Goal: Task Accomplishment & Management: Manage account settings

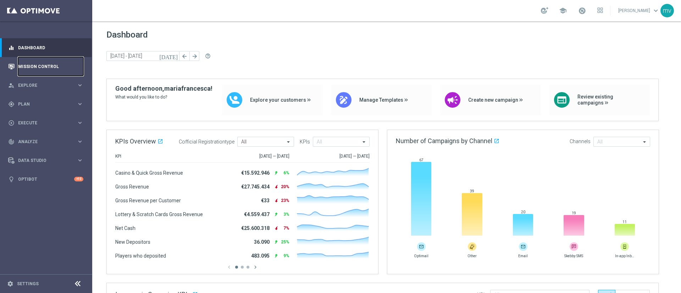
click at [62, 65] on link "Mission Control" at bounding box center [50, 66] width 65 height 19
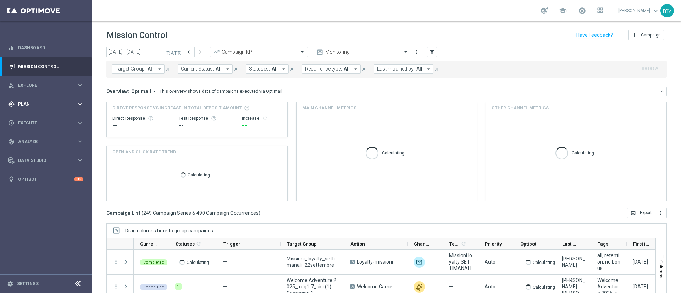
click at [45, 102] on span "Plan" at bounding box center [47, 104] width 59 height 4
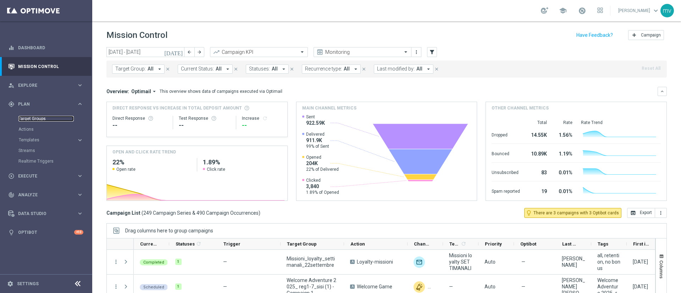
click at [42, 118] on link "Target Groups" at bounding box center [45, 119] width 55 height 6
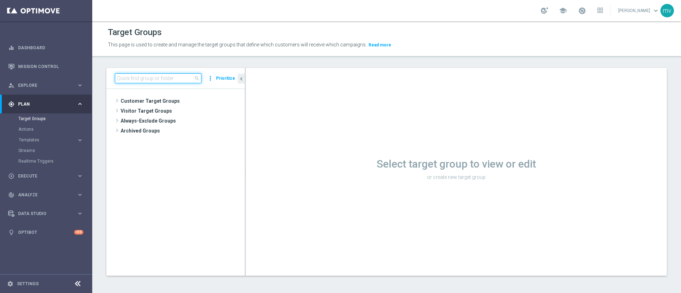
click at [185, 76] on input at bounding box center [158, 78] width 87 height 10
paste input "Silver Attivi_ 0,1<ggr>14,99_senza saldo"
type input "Silver Attivi_ 0,1<ggr>14,99_senza saldo"
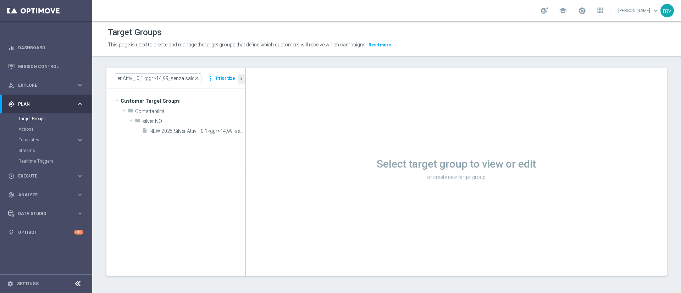
drag, startPoint x: 197, startPoint y: 128, endPoint x: 302, endPoint y: 177, distance: 115.9
click at [197, 128] on span "NEW 2025 Silver Attivi_ 0,1<ggr>14,99_senza saldo" at bounding box center [196, 131] width 95 height 6
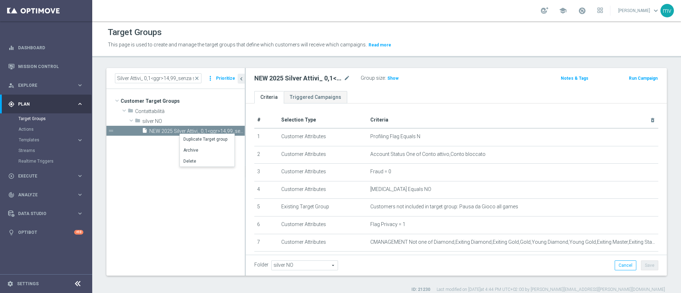
click at [157, 154] on tree-viewport "Customer Target Groups library_add create_new_folder folder" at bounding box center [175, 182] width 138 height 187
click at [233, 130] on icon "content_copy" at bounding box center [233, 131] width 6 height 6
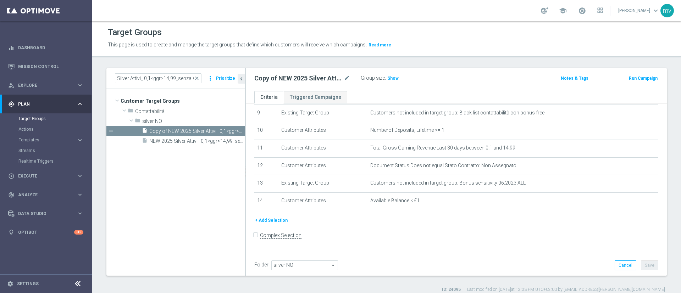
scroll to position [112, 0]
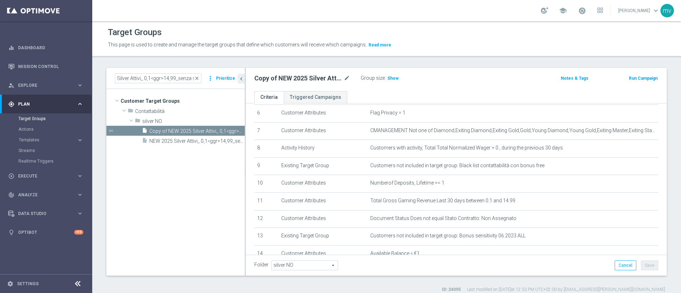
click at [391, 77] on span "Show" at bounding box center [393, 78] width 11 height 5
click at [578, 9] on span at bounding box center [582, 11] width 8 height 8
click at [440, 46] on p "This page is used to create and manage the target groups that define which cust…" at bounding box center [316, 45] width 416 height 8
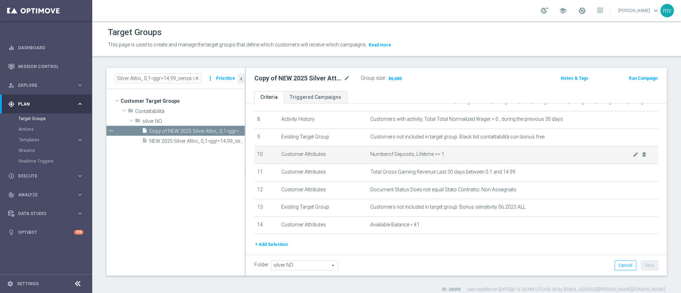
scroll to position [165, 0]
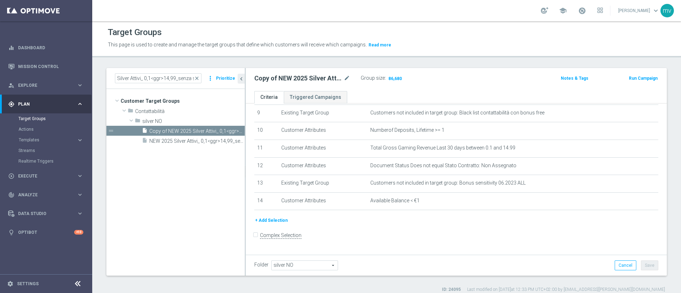
click at [278, 225] on button "+ Add Selection" at bounding box center [271, 221] width 34 height 8
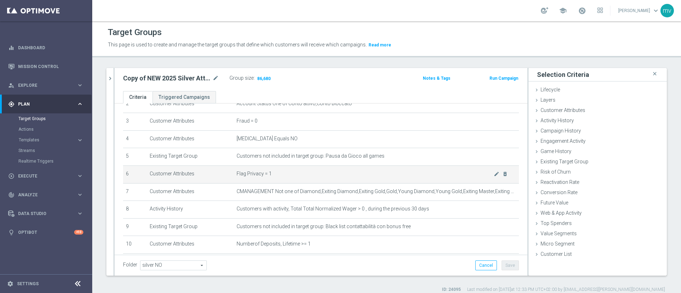
scroll to position [0, 0]
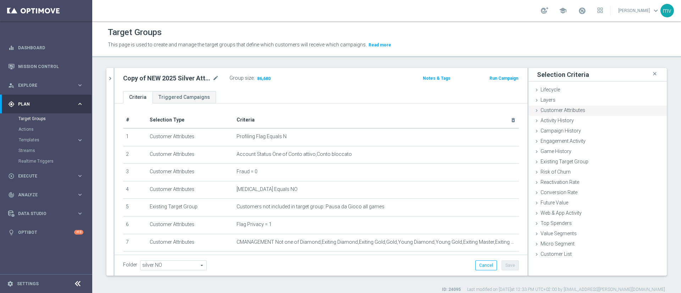
click at [542, 111] on span "Customer Attributes" at bounding box center [563, 111] width 45 height 6
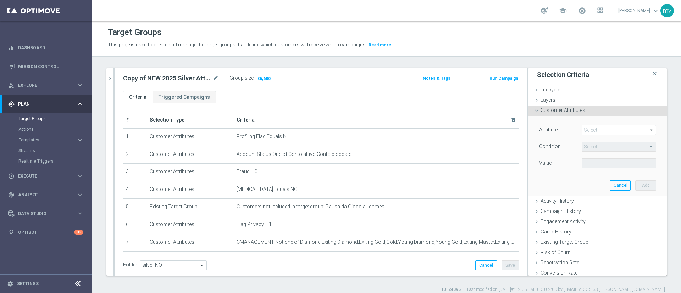
click at [583, 130] on span at bounding box center [619, 130] width 74 height 9
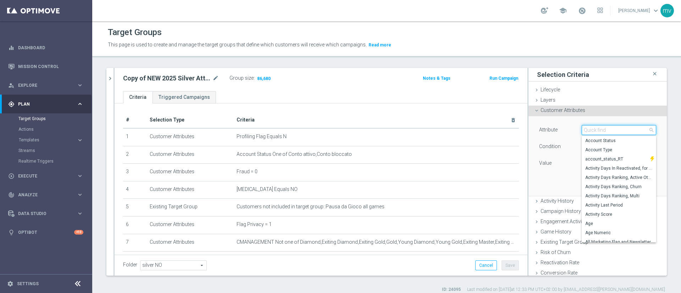
click at [583, 133] on input "search" at bounding box center [619, 130] width 75 height 10
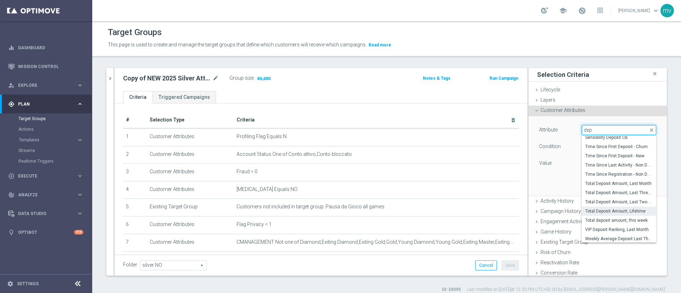
scroll to position [244, 0]
type input "d"
type input "last"
click at [600, 237] on span "Days Since Last Deposit" at bounding box center [619, 238] width 67 height 6
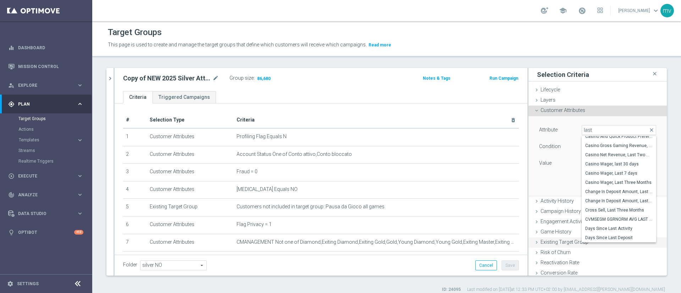
type input "Days Since Last Deposit"
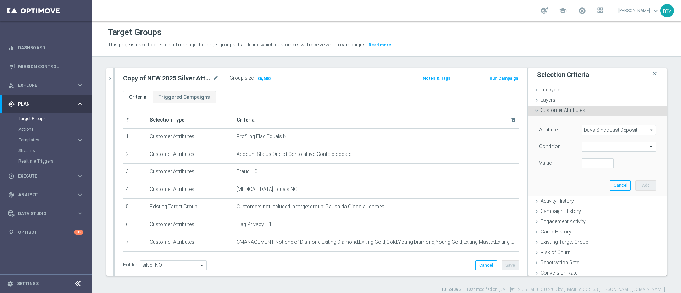
click at [608, 147] on span "=" at bounding box center [619, 146] width 74 height 9
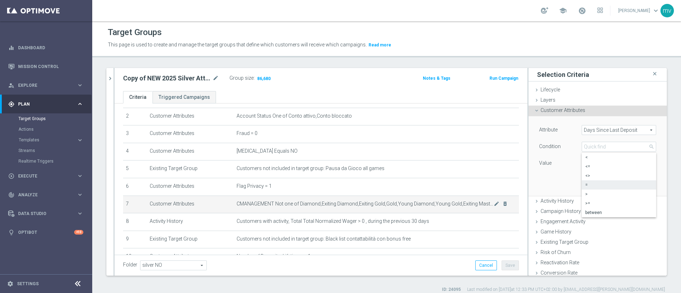
scroll to position [53, 0]
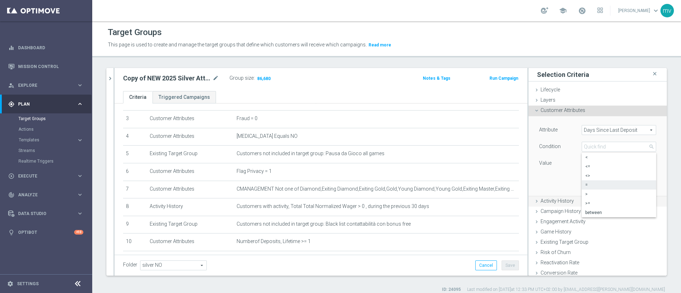
click at [596, 204] on span ">=" at bounding box center [619, 204] width 67 height 6
click at [591, 148] on span ">=" at bounding box center [619, 146] width 74 height 9
click at [592, 166] on span "<=" at bounding box center [619, 167] width 67 height 6
type input "<="
click at [587, 163] on input "number" at bounding box center [598, 164] width 32 height 10
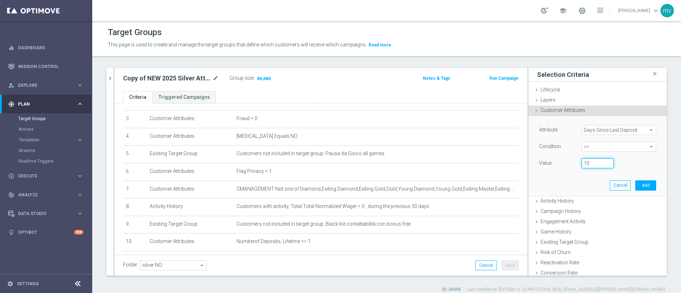
type input "10"
click at [574, 180] on div "Attribute Days Since Last Deposit Days Since Last Deposit arrow_drop_down searc…" at bounding box center [598, 155] width 128 height 79
click at [636, 182] on button "Add" at bounding box center [646, 186] width 21 height 10
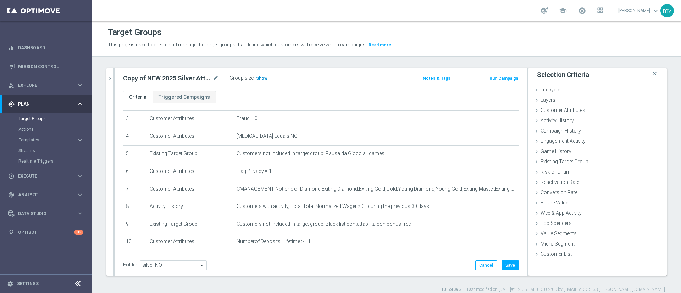
click at [261, 79] on span "Show" at bounding box center [261, 78] width 11 height 5
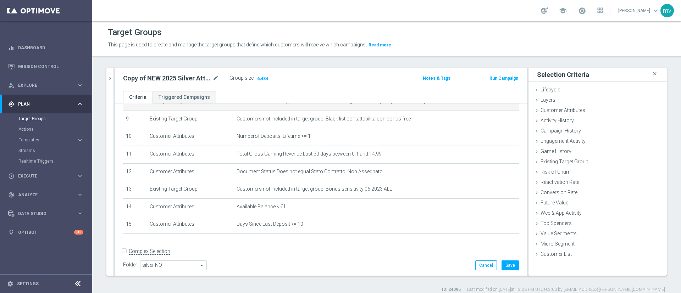
scroll to position [160, 0]
click at [263, 78] on span "6,434" at bounding box center [263, 79] width 12 height 7
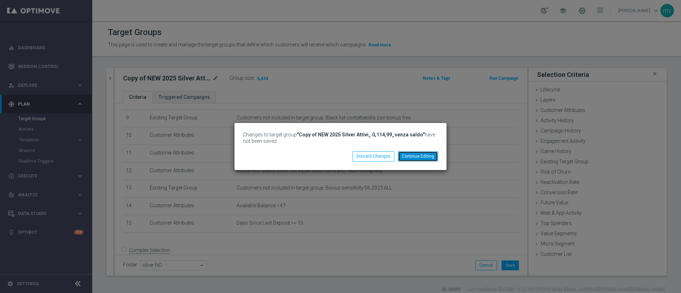
click at [423, 158] on button "Continue Editing" at bounding box center [418, 157] width 40 height 10
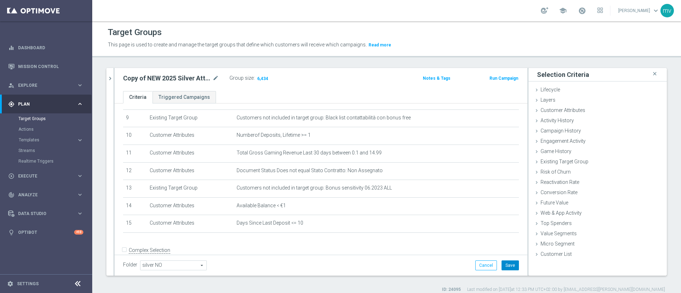
click at [502, 264] on button "Save" at bounding box center [510, 266] width 17 height 10
drag, startPoint x: 262, startPoint y: 77, endPoint x: 272, endPoint y: 79, distance: 10.5
click at [264, 78] on span "6,434" at bounding box center [263, 79] width 12 height 7
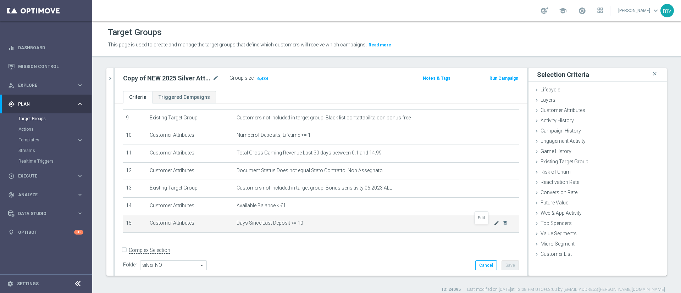
click at [494, 226] on icon "mode_edit" at bounding box center [497, 224] width 6 height 6
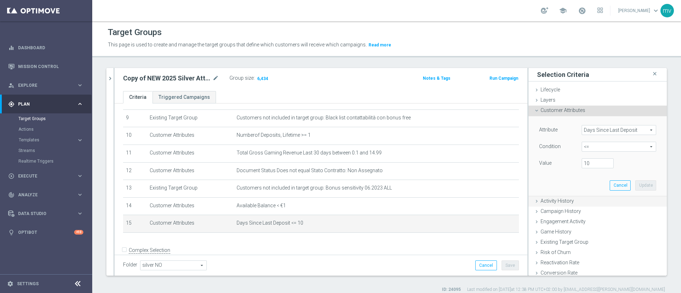
click at [554, 199] on span "Activity History" at bounding box center [557, 201] width 33 height 6
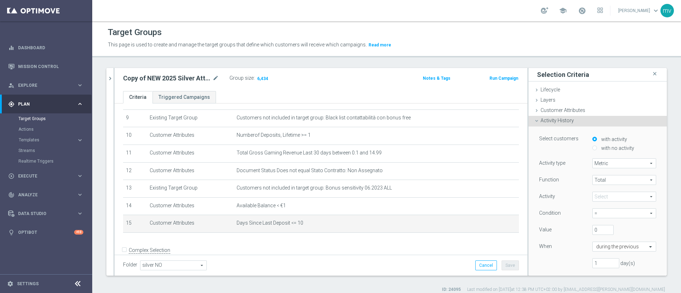
drag, startPoint x: 581, startPoint y: 148, endPoint x: 585, endPoint y: 150, distance: 4.8
click at [587, 149] on div "with activity with no activity" at bounding box center [624, 145] width 75 height 18
click at [593, 150] on input "with no activity" at bounding box center [595, 148] width 5 height 5
radio input "true"
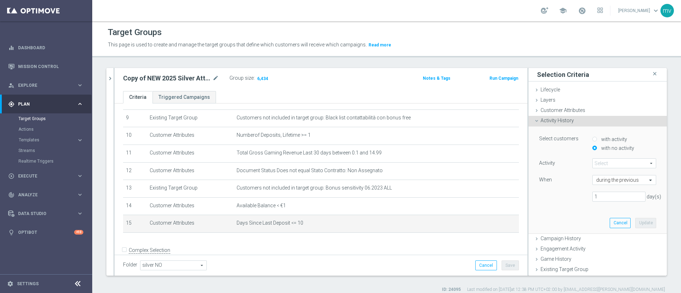
click at [596, 161] on span at bounding box center [624, 163] width 63 height 9
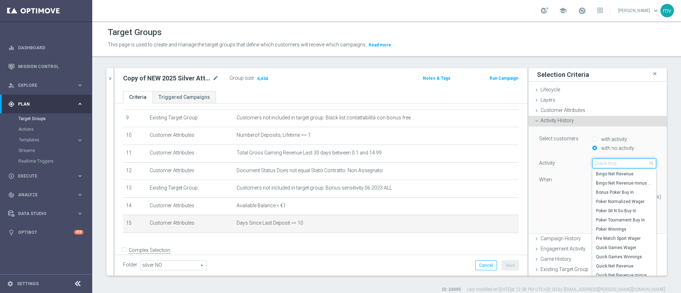
click at [597, 163] on input "search" at bounding box center [625, 164] width 64 height 10
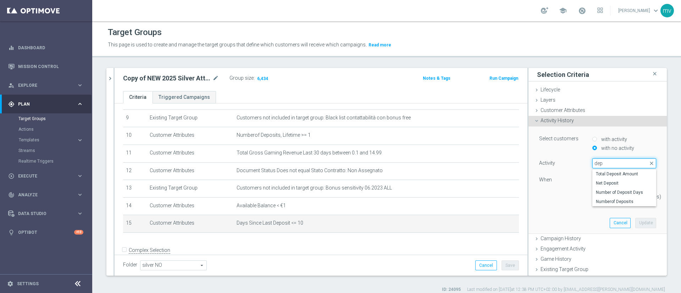
type input "dep"
click at [618, 173] on span "Total Deposit Amount" at bounding box center [624, 174] width 57 height 6
type input "Total Deposit Amount"
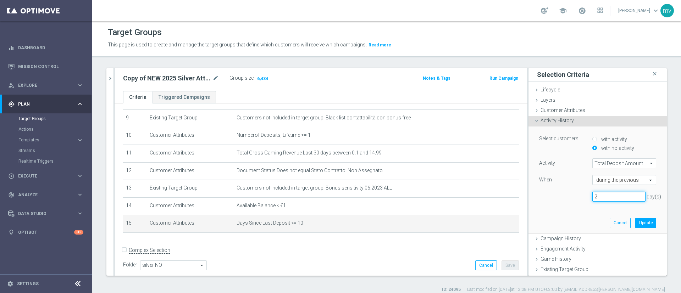
click at [626, 195] on input "2" at bounding box center [619, 197] width 53 height 10
type input "3"
click at [625, 195] on input "3" at bounding box center [619, 197] width 53 height 10
type input "10"
click at [636, 222] on button "Update" at bounding box center [646, 223] width 21 height 10
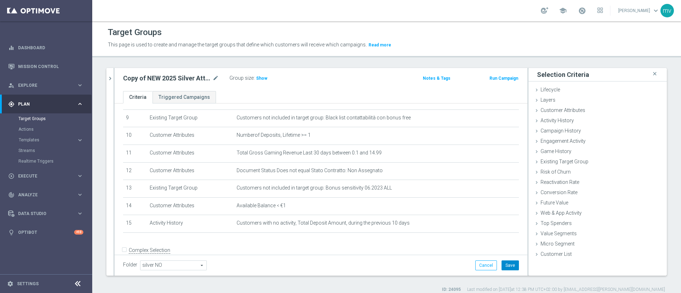
click at [503, 263] on button "Save" at bounding box center [510, 266] width 17 height 10
click at [262, 79] on span "Show" at bounding box center [261, 78] width 11 height 5
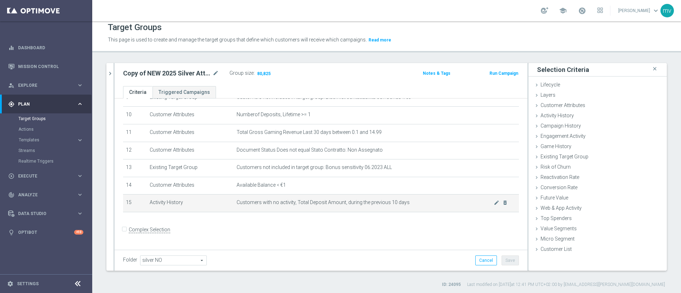
scroll to position [6, 0]
click at [494, 204] on icon "mode_edit" at bounding box center [497, 202] width 6 height 6
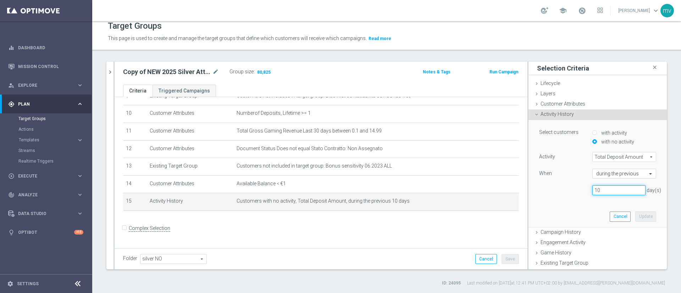
click at [601, 192] on input "10" at bounding box center [619, 191] width 53 height 10
type input "15"
click at [639, 216] on button "Update" at bounding box center [646, 217] width 21 height 10
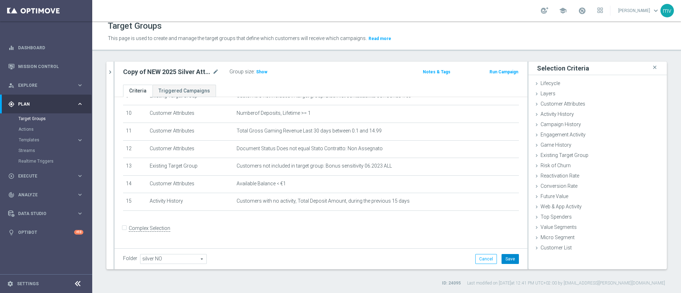
click at [508, 260] on button "Save" at bounding box center [510, 259] width 17 height 10
click at [261, 71] on span "Show" at bounding box center [261, 72] width 11 height 5
click at [578, 12] on span at bounding box center [582, 11] width 8 height 8
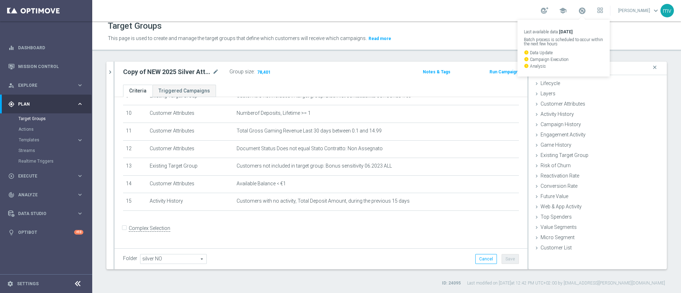
click at [615, 53] on div "Target Groups This page is used to create and manage the target groups that def…" at bounding box center [386, 157] width 589 height 272
click at [556, 114] on span "Activity History" at bounding box center [557, 114] width 33 height 6
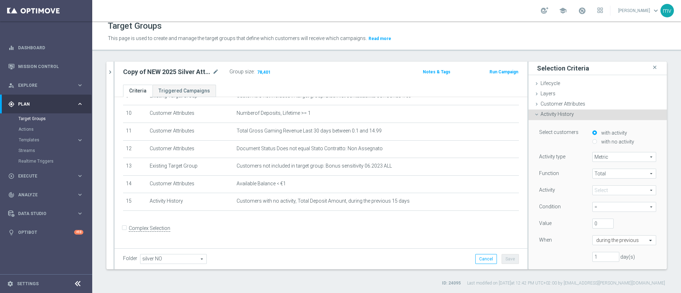
click at [541, 115] on span "Activity History" at bounding box center [557, 114] width 33 height 6
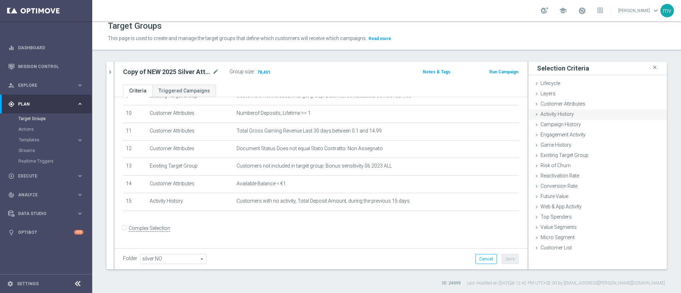
click at [542, 113] on span "Activity History" at bounding box center [557, 114] width 33 height 6
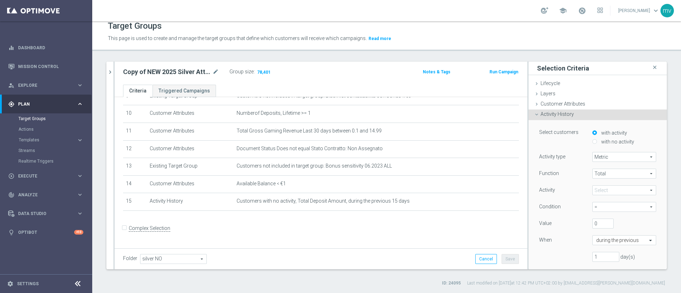
click at [599, 156] on span "Metric" at bounding box center [624, 157] width 63 height 9
click at [597, 156] on span "Metric" at bounding box center [624, 157] width 63 height 9
click at [547, 116] on span "Activity History" at bounding box center [557, 114] width 33 height 6
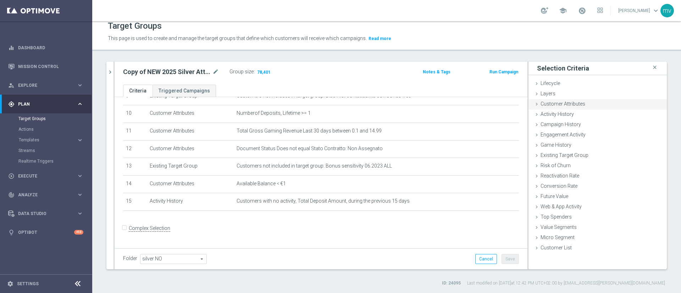
click at [548, 101] on span "Customer Attributes" at bounding box center [563, 104] width 45 height 6
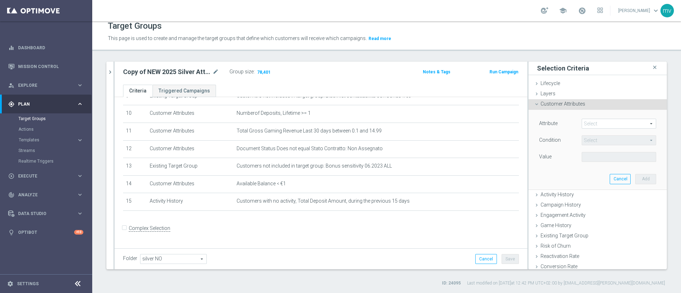
click at [534, 104] on icon at bounding box center [537, 104] width 6 height 6
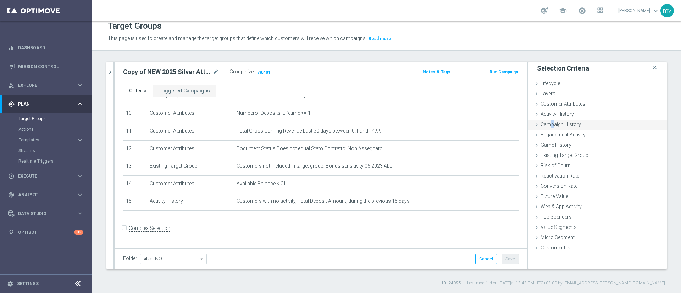
click at [543, 125] on span "Campaign History" at bounding box center [561, 125] width 40 height 6
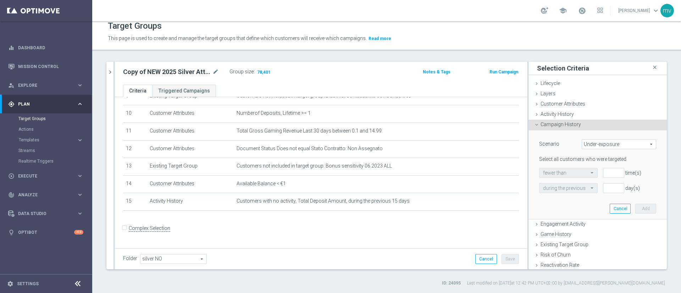
click at [635, 143] on span "Under-exposure" at bounding box center [619, 144] width 74 height 9
click at [586, 190] on span "Custom" at bounding box center [619, 192] width 67 height 6
type input "Custom"
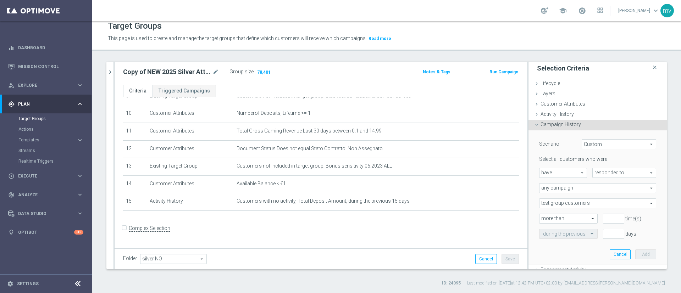
click at [567, 172] on span "have" at bounding box center [563, 173] width 47 height 9
click at [566, 192] on span "have not" at bounding box center [563, 193] width 40 height 6
type input "have not"
click at [594, 174] on span "responded to" at bounding box center [624, 173] width 63 height 9
click at [598, 190] on span "been targeted with" at bounding box center [625, 193] width 56 height 6
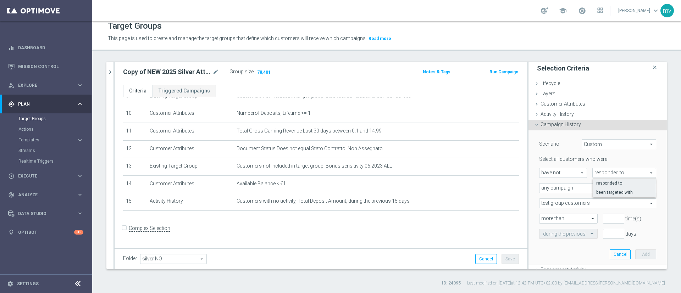
type input "been targeted with"
click at [551, 190] on span "any campaign" at bounding box center [598, 188] width 116 height 9
click at [558, 216] on span "one or more actions" at bounding box center [597, 217] width 109 height 6
type input "one or more actions"
click at [576, 203] on span at bounding box center [598, 203] width 116 height 9
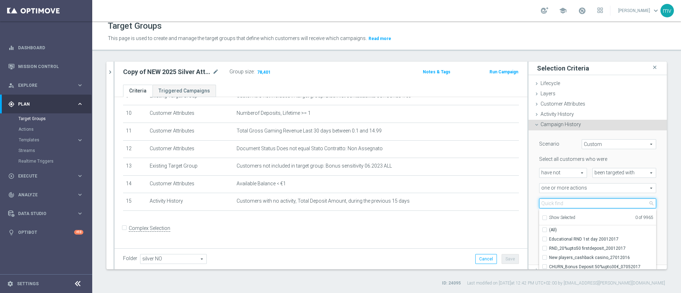
click at [566, 202] on input "search" at bounding box center [597, 204] width 117 height 10
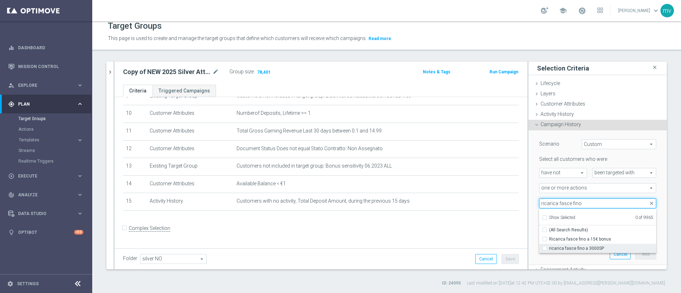
type input "ricarica fasce fino"
click at [570, 247] on span "ricarica fasce fino a 3000SP" at bounding box center [602, 249] width 107 height 6
click at [549, 247] on input "ricarica fasce fino a 3000SP" at bounding box center [547, 248] width 5 height 5
checkbox input "true"
type input "ricarica fasce fino a 3000SP"
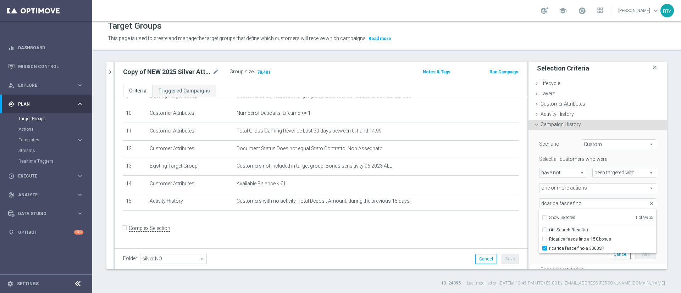
click at [570, 258] on div "Scenario Custom Custom arrow_drop_down search Select all customers who were hav…" at bounding box center [598, 198] width 128 height 135
click at [603, 218] on input "number" at bounding box center [613, 219] width 21 height 10
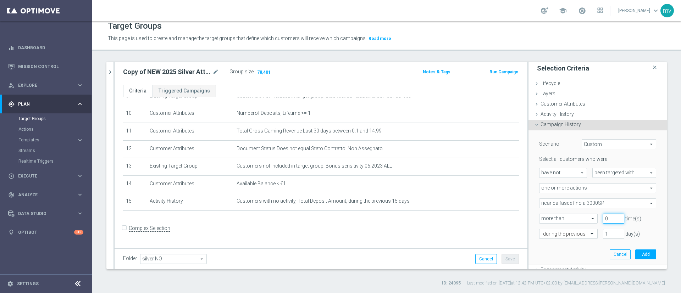
type input "0"
click at [568, 253] on div "Scenario Custom Custom arrow_drop_down search Select all customers who were hav…" at bounding box center [598, 198] width 128 height 135
click at [603, 234] on input "1" at bounding box center [613, 234] width 21 height 10
type input "20"
click at [568, 249] on div "Scenario Custom Custom arrow_drop_down search Select all customers who were hav…" at bounding box center [598, 198] width 128 height 135
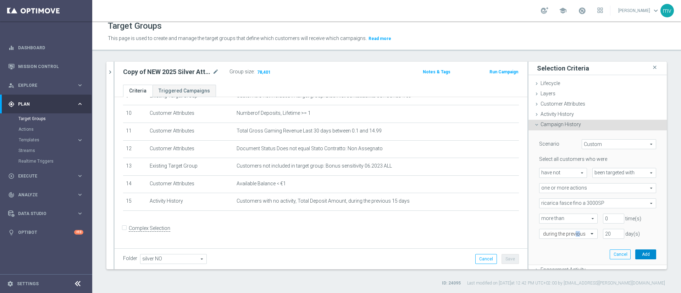
click at [636, 251] on button "Add" at bounding box center [646, 255] width 21 height 10
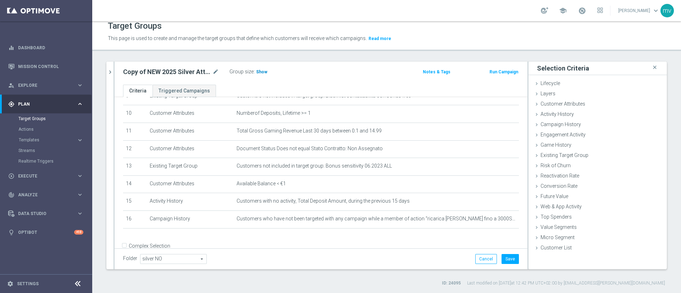
click at [256, 75] on h3 "Show" at bounding box center [262, 72] width 13 height 8
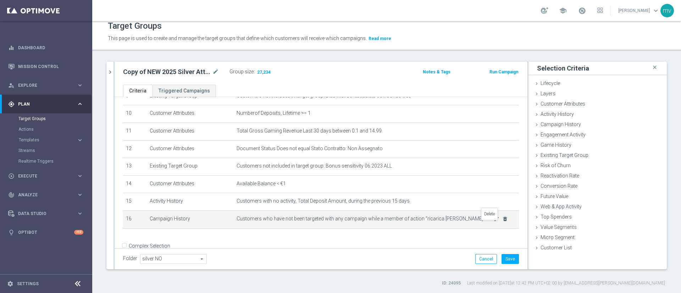
click at [503, 222] on icon "delete_forever" at bounding box center [506, 219] width 6 height 6
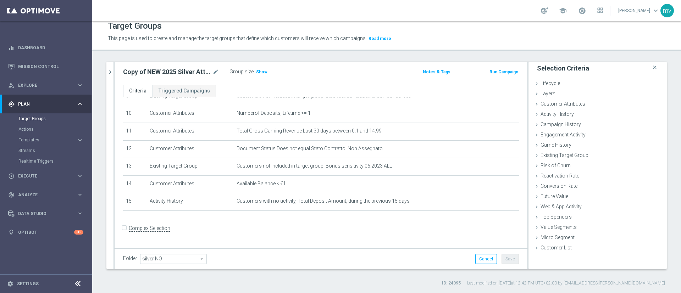
drag, startPoint x: 263, startPoint y: 70, endPoint x: 284, endPoint y: 93, distance: 30.7
click at [263, 71] on span "Show" at bounding box center [261, 72] width 11 height 5
click at [384, 241] on form "Complex Selection Invalid Expression" at bounding box center [321, 236] width 396 height 26
click at [189, 72] on h2 "Copy of NEW 2025 Silver Attivi_ 0,1<ggr>14,99_senza saldo" at bounding box center [167, 72] width 88 height 9
click at [217, 71] on icon "mode_edit" at bounding box center [216, 72] width 6 height 9
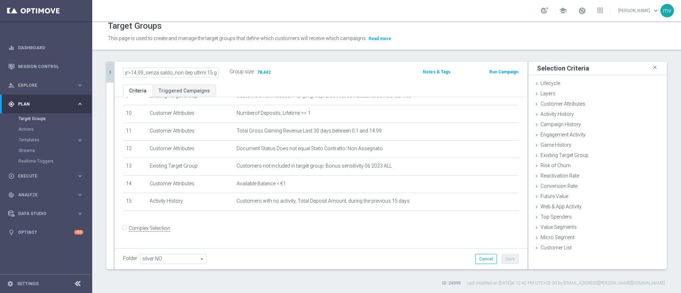
scroll to position [0, 0]
drag, startPoint x: 217, startPoint y: 72, endPoint x: 94, endPoint y: 78, distance: 123.0
click at [94, 78] on div "Silver Attivi_ 0,1<ggr>14,99_senza saldo close more_vert Prioritize Customer Ta…" at bounding box center [386, 174] width 589 height 225
type input "NEW 2025 Silver Attivi_ 0,1<ggr>14,99_senza saldo_non dep ultimi 15 gg"
click at [502, 262] on button "Save" at bounding box center [510, 259] width 17 height 10
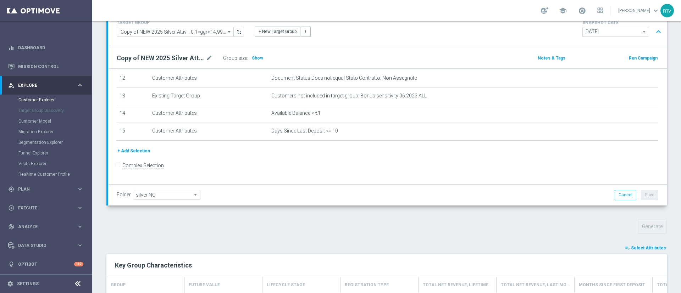
scroll to position [122, 0]
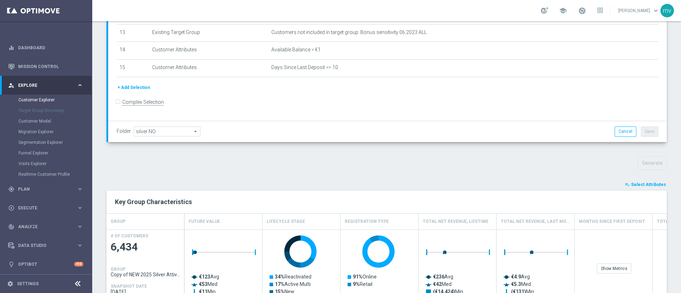
click at [648, 183] on span "Select Attributes" at bounding box center [648, 184] width 35 height 5
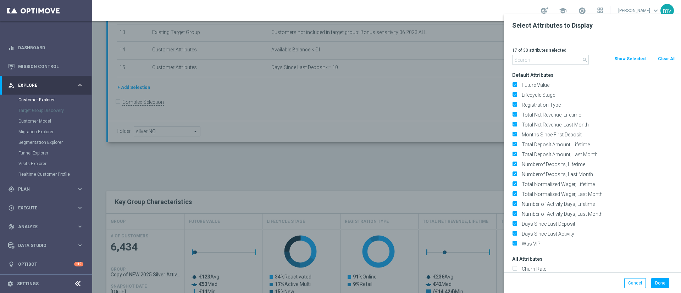
click at [669, 58] on button "Clear All" at bounding box center [667, 59] width 19 height 8
checkbox input "false"
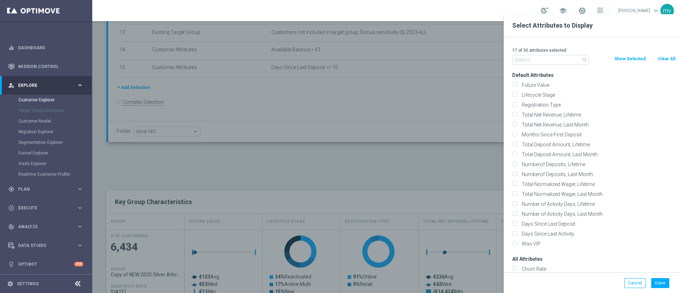
checkbox input "false"
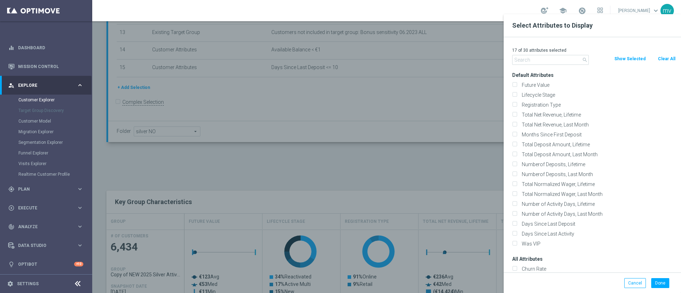
checkbox input "false"
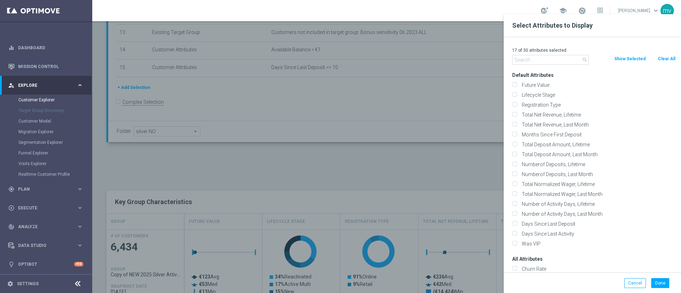
checkbox input "false"
click at [542, 60] on input "text" at bounding box center [550, 60] width 77 height 10
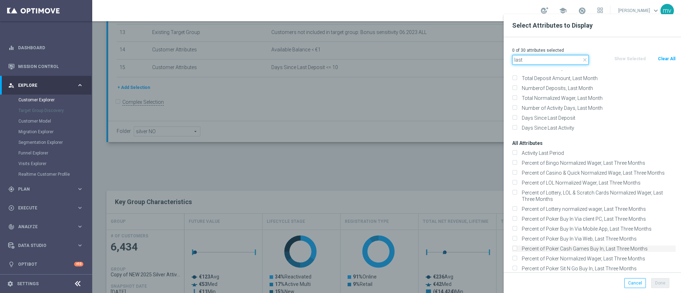
scroll to position [0, 0]
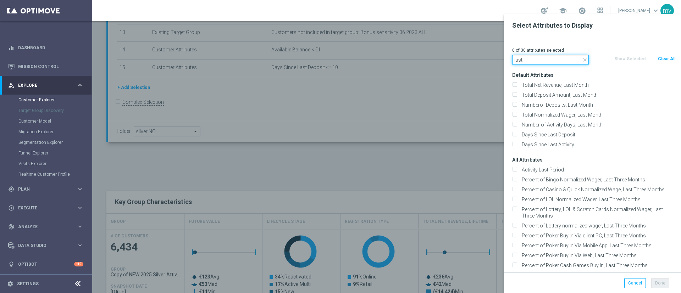
type input "last"
click at [471, 158] on div at bounding box center [432, 160] width 681 height 293
drag, startPoint x: 407, startPoint y: 156, endPoint x: 409, endPoint y: 160, distance: 4.6
click at [407, 157] on div at bounding box center [432, 160] width 681 height 293
click at [467, 84] on div at bounding box center [432, 160] width 681 height 293
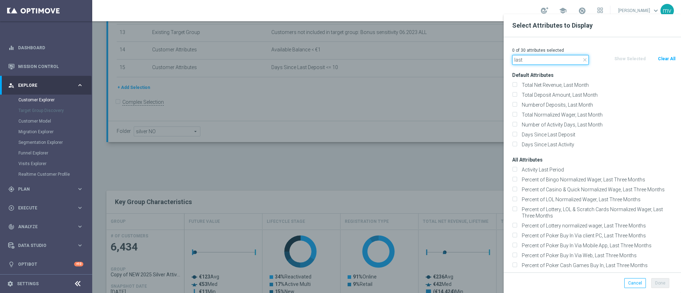
drag, startPoint x: 551, startPoint y: 58, endPoint x: 584, endPoint y: 67, distance: 33.7
click at [559, 65] on div "0 of 30 attributes selected close last Clear All Show Selected Default Attribut…" at bounding box center [592, 155] width 177 height 236
click at [584, 59] on icon "close" at bounding box center [585, 60] width 6 height 6
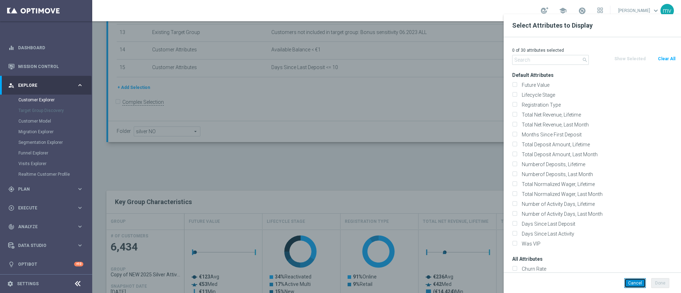
click at [632, 280] on button "Cancel" at bounding box center [636, 284] width 22 height 10
